Goal: Task Accomplishment & Management: Manage account settings

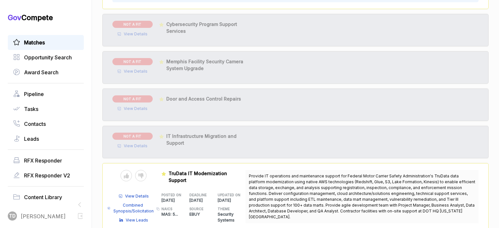
scroll to position [329, 0]
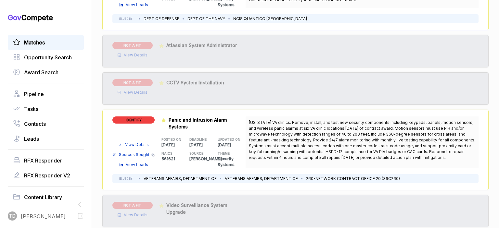
scroll to position [621, 0]
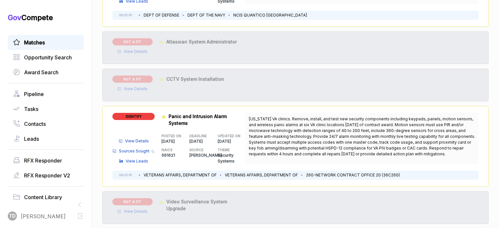
click at [147, 152] on span "Sources Sought" at bounding box center [134, 151] width 31 height 6
click at [147, 115] on span "IDENTIFY" at bounding box center [133, 116] width 42 height 7
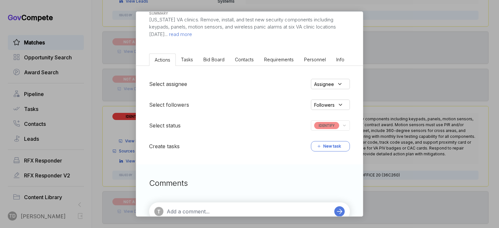
scroll to position [97, 0]
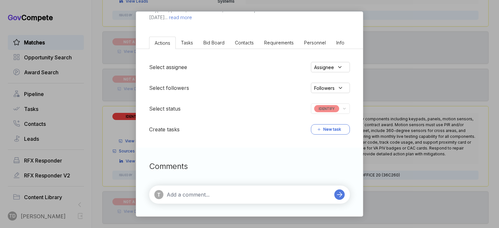
click at [342, 109] on icon at bounding box center [344, 109] width 5 height 6
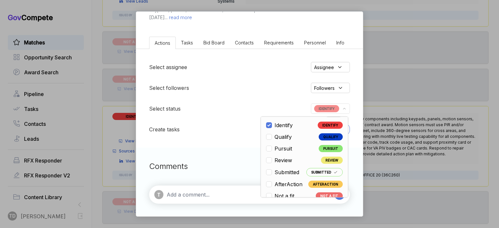
scroll to position [23, 0]
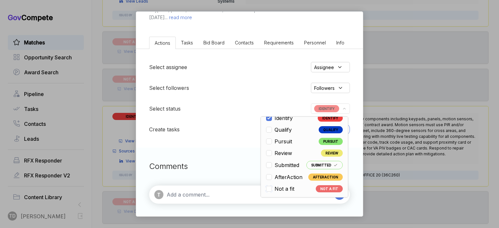
click at [268, 188] on input "checkbox" at bounding box center [269, 189] width 6 height 6
checkbox input "true"
checkbox input "false"
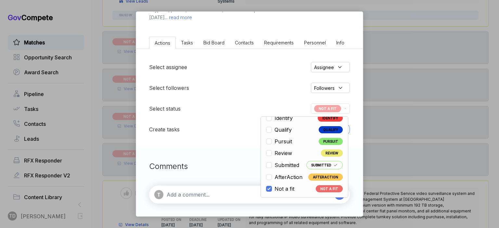
click at [401, 25] on div "Panic and Intrusion Alarm Systems [PERSON_NAME] STAGE Sources Sought Copy link …" at bounding box center [249, 114] width 499 height 228
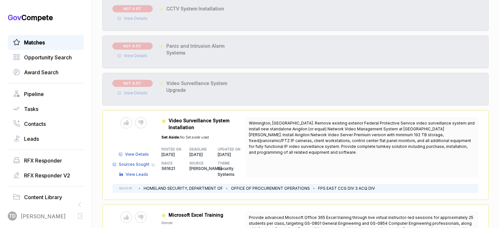
scroll to position [718, 0]
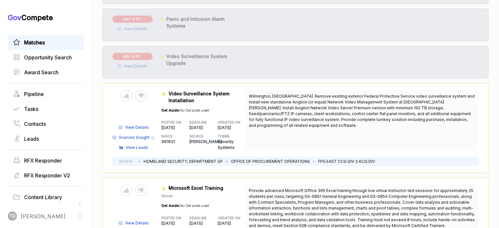
click at [135, 136] on span "Sources Sought" at bounding box center [134, 138] width 31 height 6
click at [144, 92] on div at bounding box center [140, 95] width 11 height 11
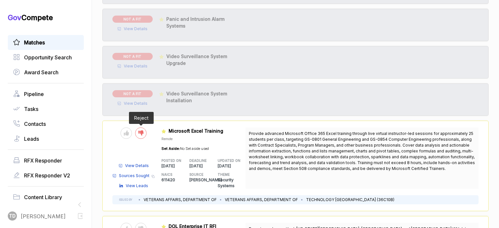
click at [143, 132] on icon at bounding box center [140, 133] width 5 height 5
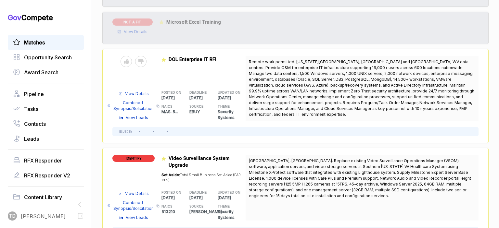
scroll to position [816, 0]
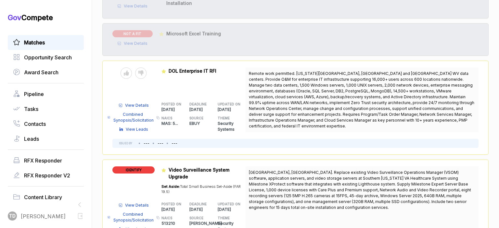
click at [126, 120] on span "Combined Synopsis/Solicitation" at bounding box center [134, 118] width 42 height 12
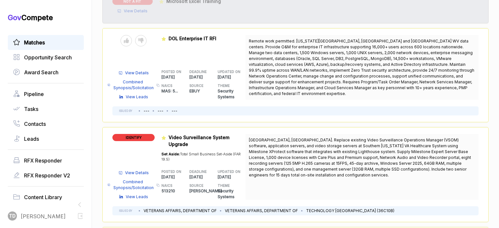
click at [142, 135] on span "IDENTIFY" at bounding box center [133, 137] width 42 height 7
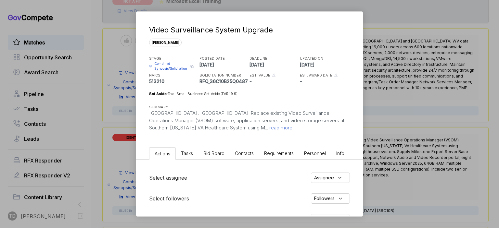
click at [268, 127] on span "read more" at bounding box center [280, 128] width 24 height 6
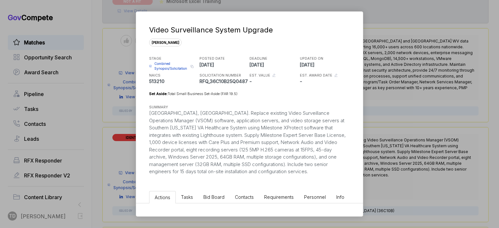
click at [370, 74] on div "Video Surveillance System Upgrade [PERSON_NAME] STAGE Combined Synopsis/Solicit…" at bounding box center [249, 114] width 499 height 228
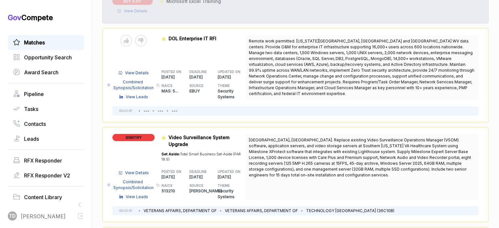
click at [131, 185] on span "Combined Synopsis/Solicitation" at bounding box center [134, 185] width 42 height 12
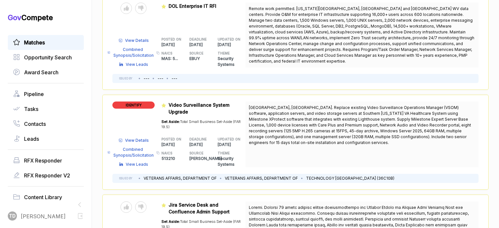
scroll to position [881, 0]
click at [143, 106] on span "IDENTIFY" at bounding box center [133, 105] width 42 height 7
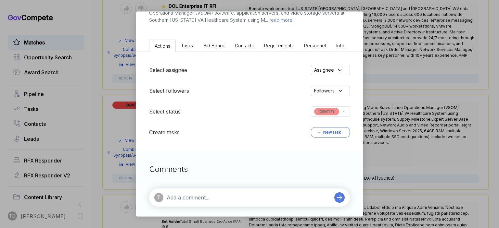
scroll to position [110, 0]
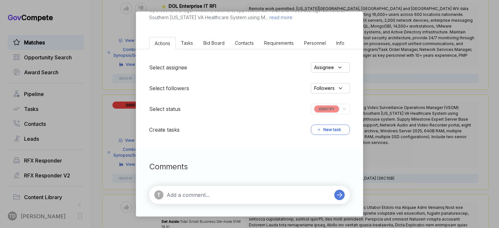
click at [344, 106] on icon at bounding box center [344, 109] width 5 height 6
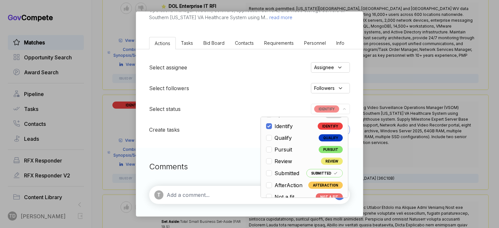
scroll to position [23, 0]
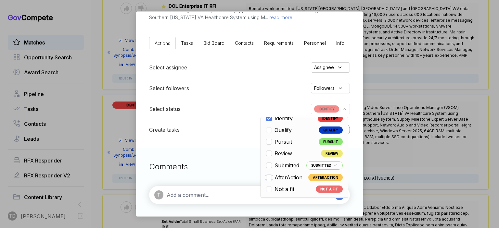
click at [269, 176] on input "checkbox" at bounding box center [269, 178] width 6 height 6
checkbox input "true"
checkbox input "false"
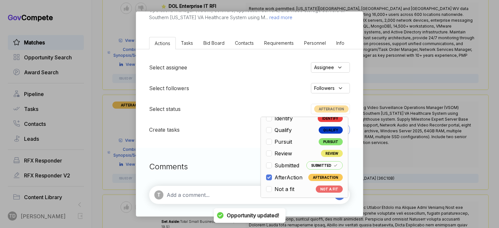
click at [227, 194] on textarea at bounding box center [249, 195] width 164 height 8
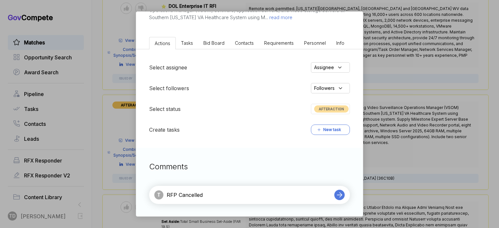
type textarea "RFP Cancelled"
click at [340, 197] on icon at bounding box center [339, 195] width 9 height 9
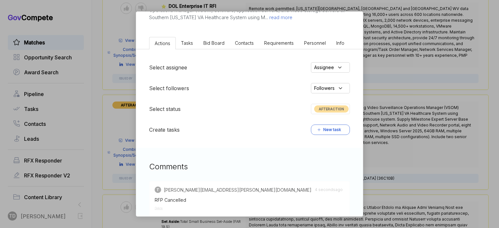
click at [374, 118] on div "Video Surveillance System Upgrade [PERSON_NAME] STAGE Combined Synopsis/Solicit…" at bounding box center [249, 114] width 499 height 228
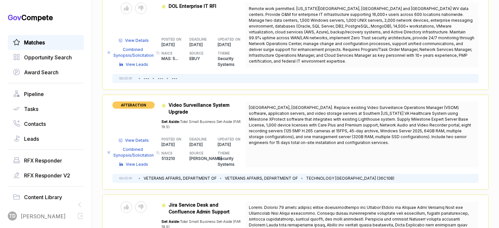
click at [145, 104] on span "AFTERACTION" at bounding box center [133, 105] width 42 height 7
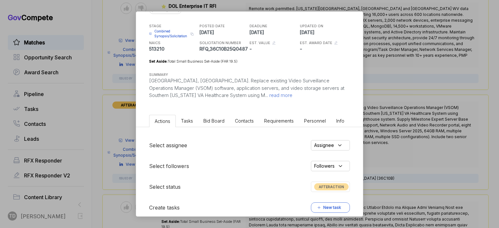
scroll to position [65, 0]
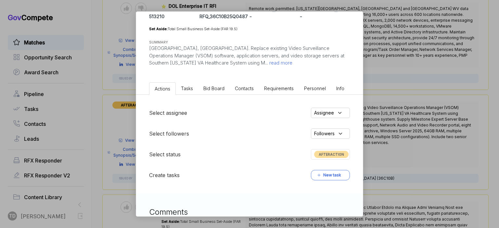
click at [340, 113] on icon at bounding box center [339, 113] width 3 height 2
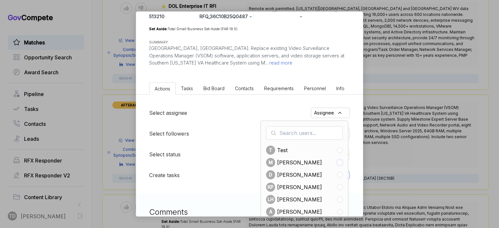
click at [337, 162] on input "checkbox" at bounding box center [340, 163] width 6 height 6
checkbox input "true"
click at [289, 100] on div "Select assignee M [PERSON_NAME] T test M [PERSON_NAME] D [PERSON_NAME] KP [PERS…" at bounding box center [249, 144] width 227 height 99
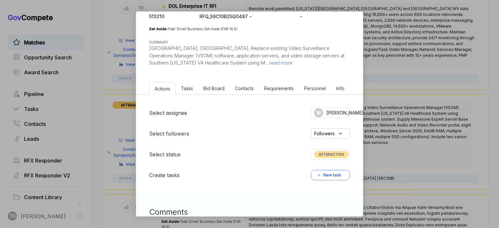
click at [326, 176] on button "New task" at bounding box center [330, 175] width 39 height 10
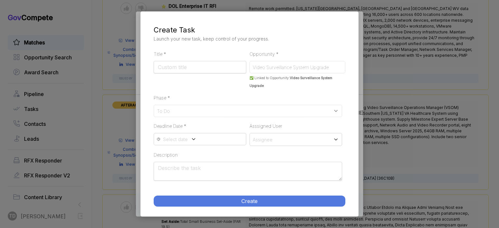
click at [227, 69] on input "Title Required Field *" at bounding box center [200, 67] width 93 height 12
type input "Track incase this is resubmitted!!"
click at [335, 109] on icon at bounding box center [336, 111] width 6 height 6
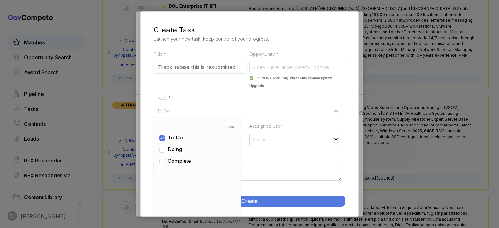
click at [335, 109] on icon at bounding box center [336, 111] width 6 height 6
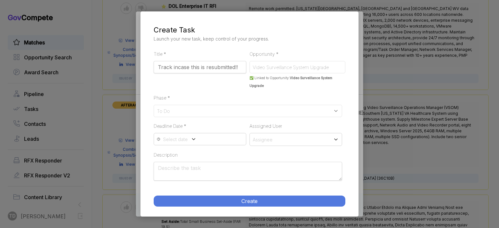
click at [191, 140] on icon at bounding box center [194, 139] width 6 height 6
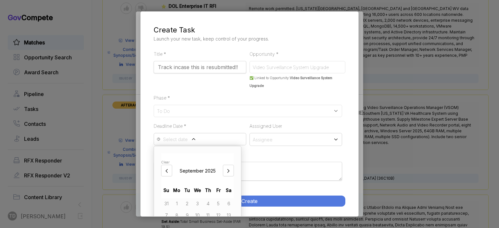
click at [225, 139] on div "Select date" at bounding box center [200, 139] width 93 height 12
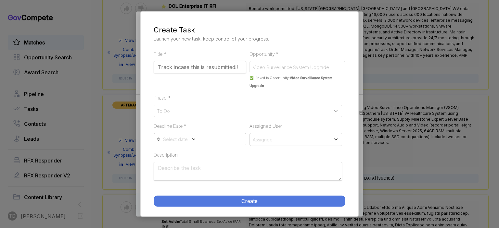
click at [336, 138] on icon at bounding box center [336, 140] width 6 height 6
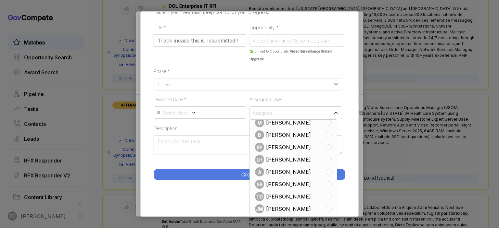
scroll to position [44, 0]
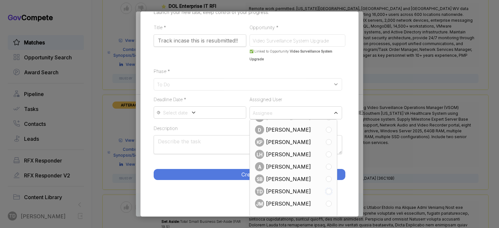
click at [326, 191] on input "checkbox" at bounding box center [329, 192] width 6 height 6
checkbox input "true"
click at [350, 119] on div "Title Required Field * Track incase this is resubmitted!! Opportunity Required …" at bounding box center [250, 108] width 218 height 170
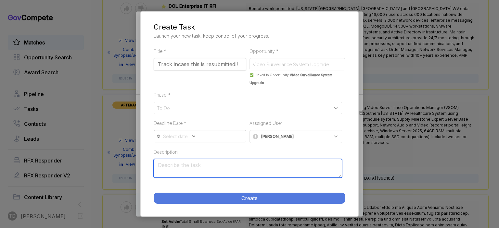
click at [216, 167] on textarea "Description" at bounding box center [248, 168] width 188 height 19
type textarea "How do we best keep track of this?"
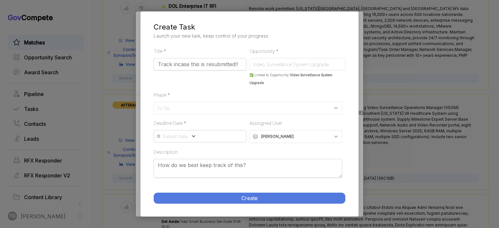
click at [257, 203] on button "Create" at bounding box center [250, 198] width 192 height 11
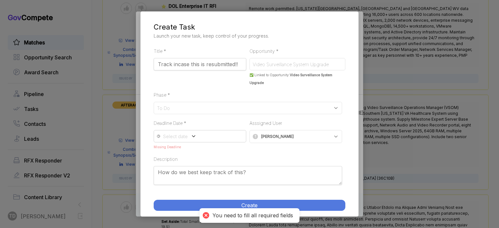
click at [215, 137] on div "Select date" at bounding box center [200, 136] width 93 height 12
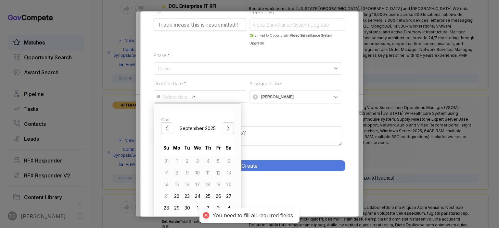
scroll to position [47, 0]
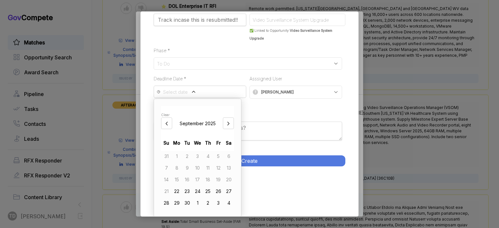
click at [230, 121] on icon at bounding box center [228, 123] width 6 height 6
click at [195, 202] on div "31" at bounding box center [197, 203] width 10 height 10
click at [270, 160] on button "Create" at bounding box center [250, 161] width 192 height 11
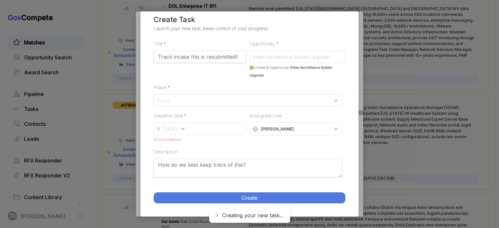
scroll to position [10, 0]
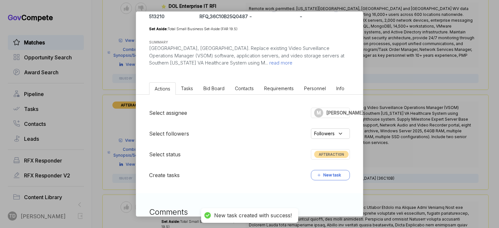
click at [405, 58] on div "Video Surveillance System Upgrade [PERSON_NAME] STAGE Combined Synopsis/Solicit…" at bounding box center [249, 114] width 499 height 228
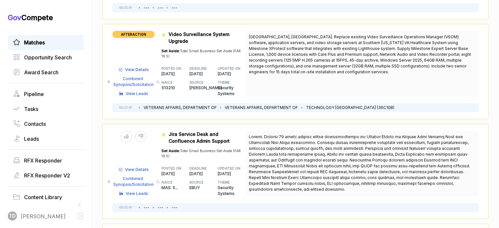
scroll to position [953, 0]
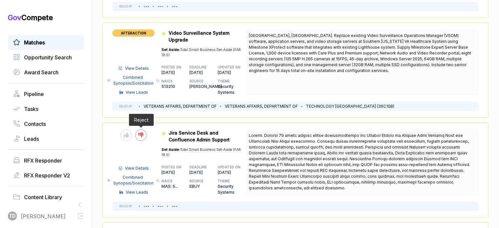
click at [142, 133] on div at bounding box center [140, 135] width 11 height 11
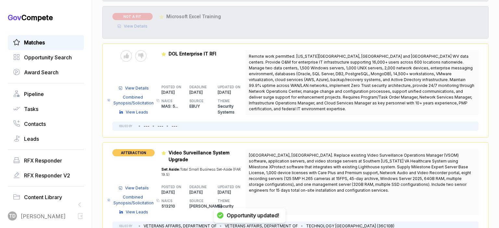
scroll to position [823, 0]
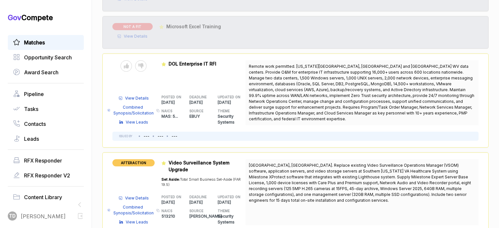
click at [141, 110] on span "Combined Synopsis/Solicitation" at bounding box center [134, 111] width 42 height 12
